Goal: Find specific page/section: Find specific page/section

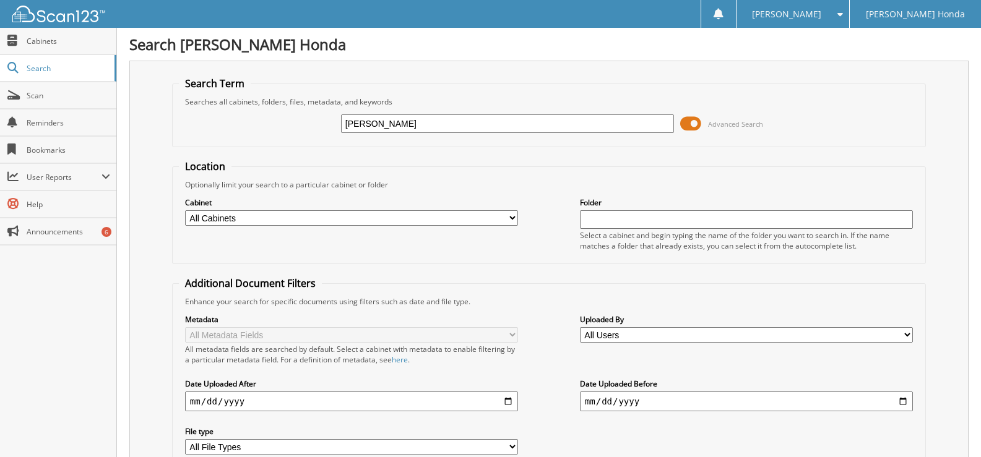
type input "[PERSON_NAME]"
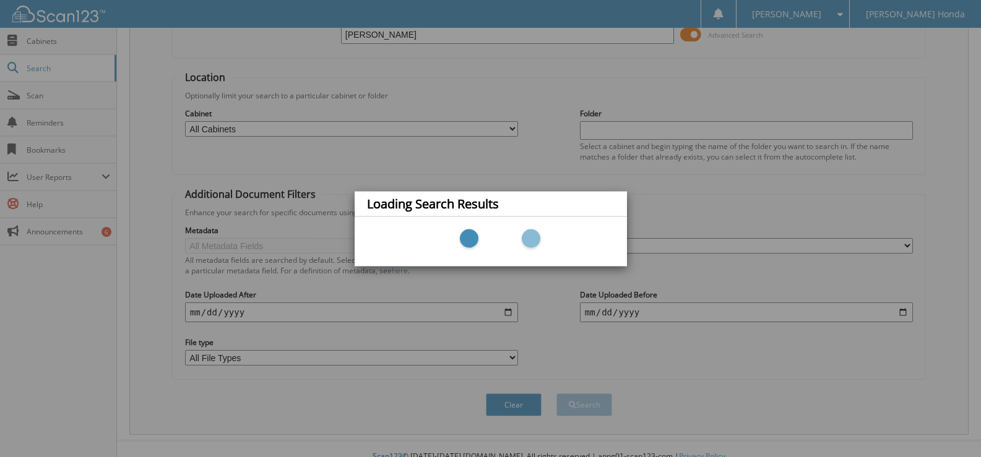
scroll to position [105, 0]
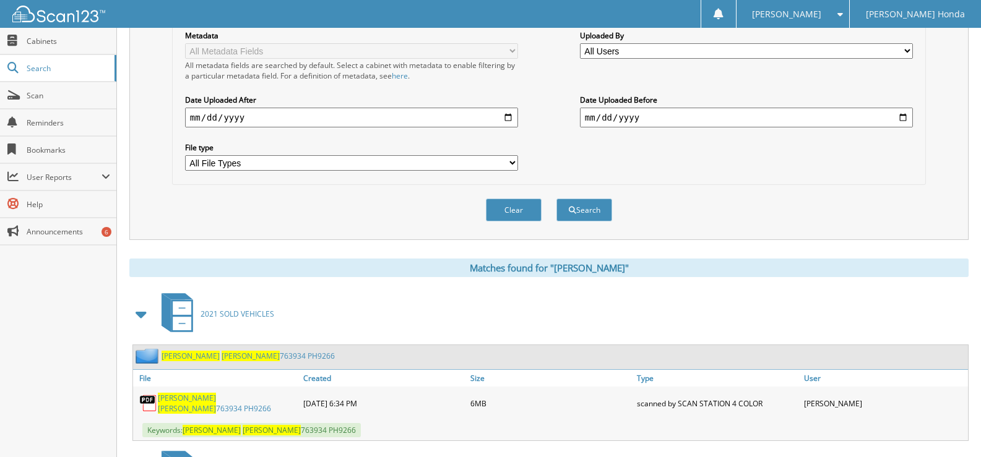
scroll to position [371, 0]
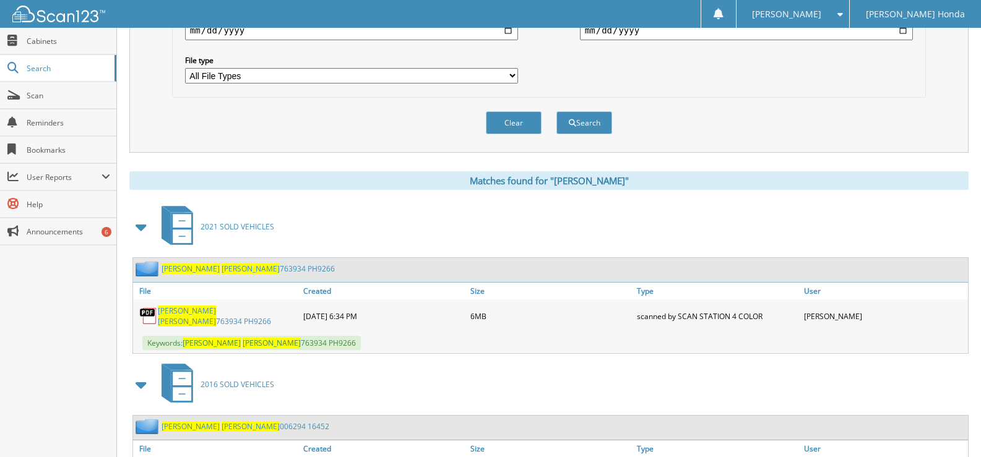
click at [196, 313] on span "[PERSON_NAME]" at bounding box center [187, 311] width 58 height 11
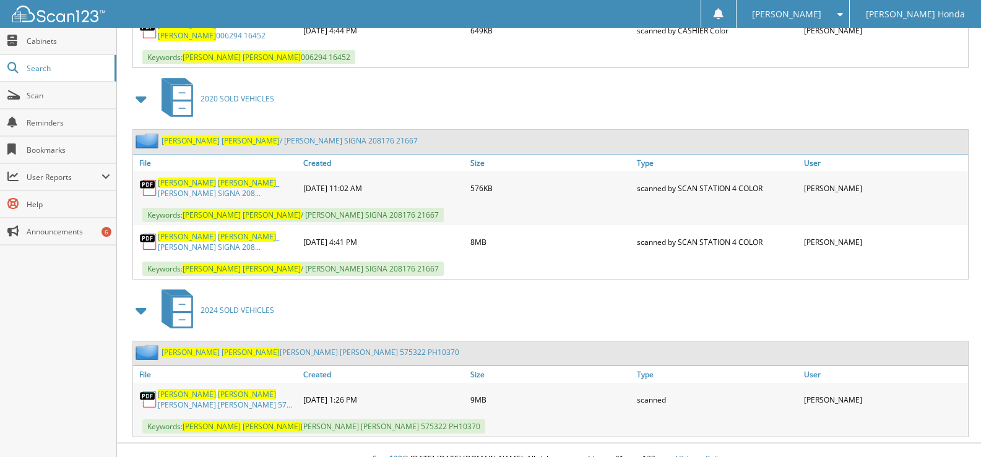
scroll to position [880, 0]
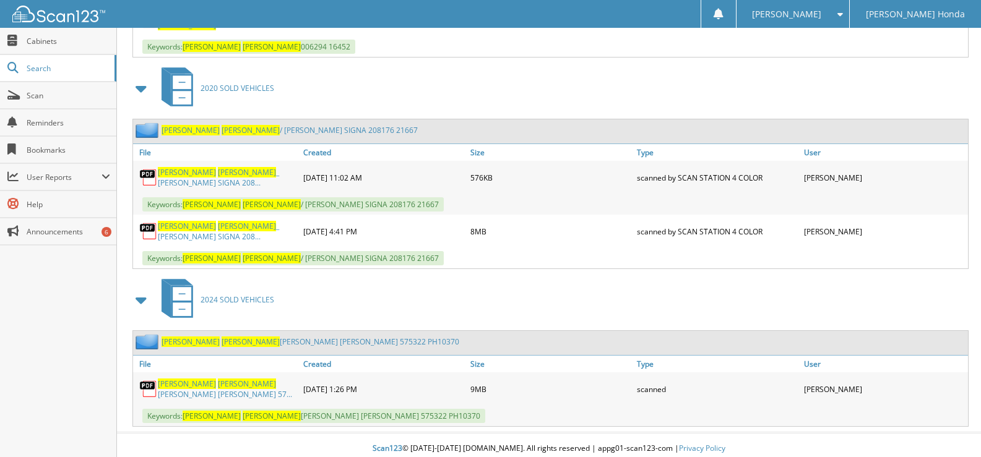
click at [218, 379] on span "[PERSON_NAME]" at bounding box center [247, 384] width 58 height 11
